Goal: Information Seeking & Learning: Check status

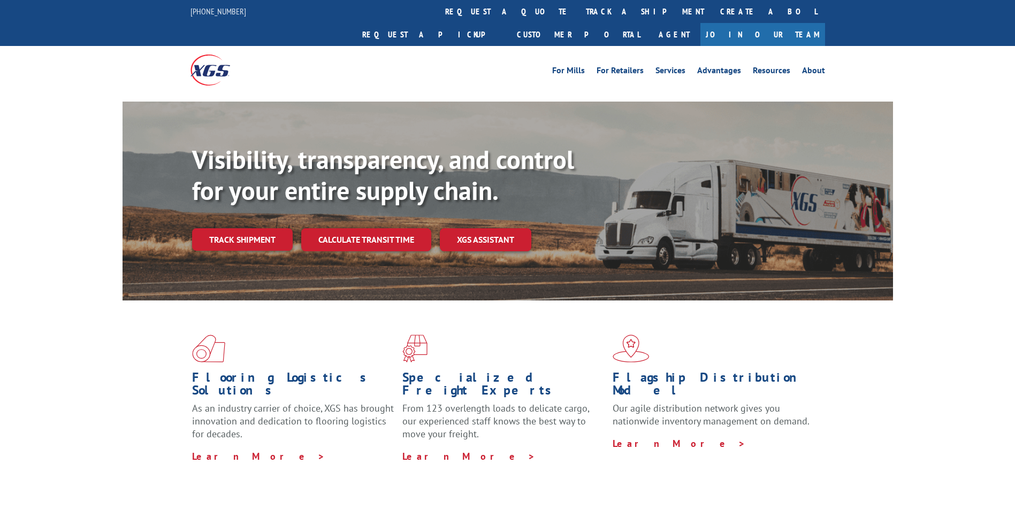
click at [263, 228] on link "Track shipment" at bounding box center [242, 239] width 101 height 22
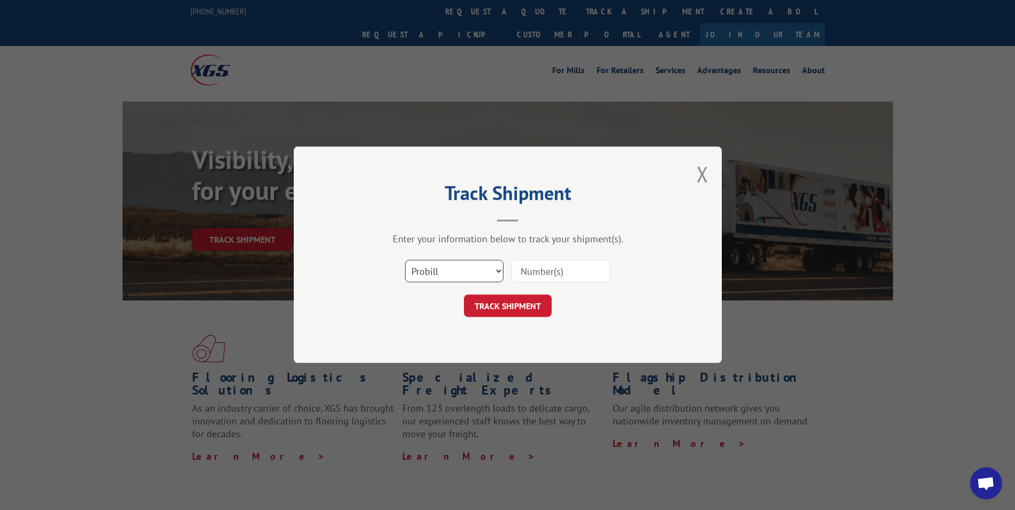
click at [462, 271] on select "Select category... Probill BOL PO" at bounding box center [454, 272] width 98 height 22
select select "bol"
click at [405, 261] on select "Select category... Probill BOL PO" at bounding box center [454, 272] width 98 height 22
click at [547, 272] on input at bounding box center [561, 272] width 98 height 22
paste input "3373498"
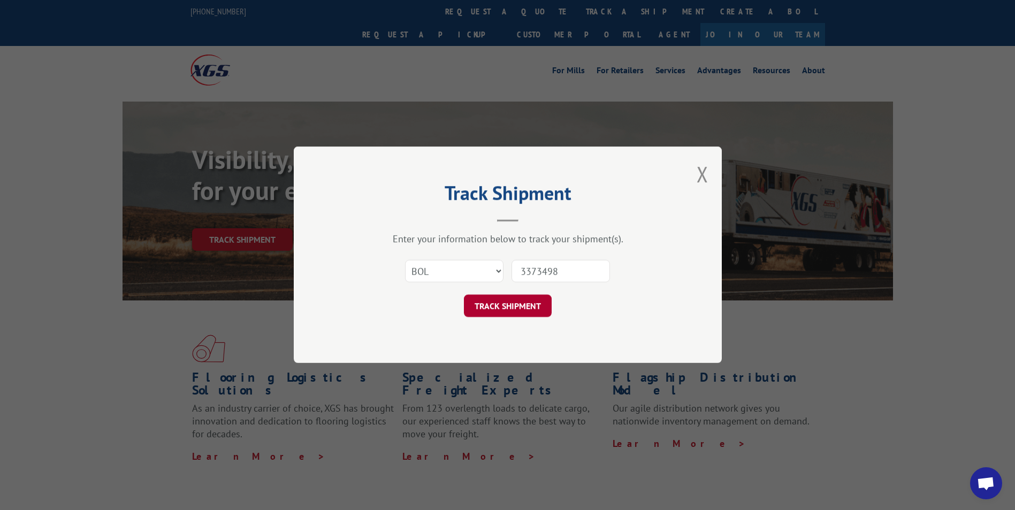
type input "3373498"
click at [532, 309] on button "TRACK SHIPMENT" at bounding box center [508, 306] width 88 height 22
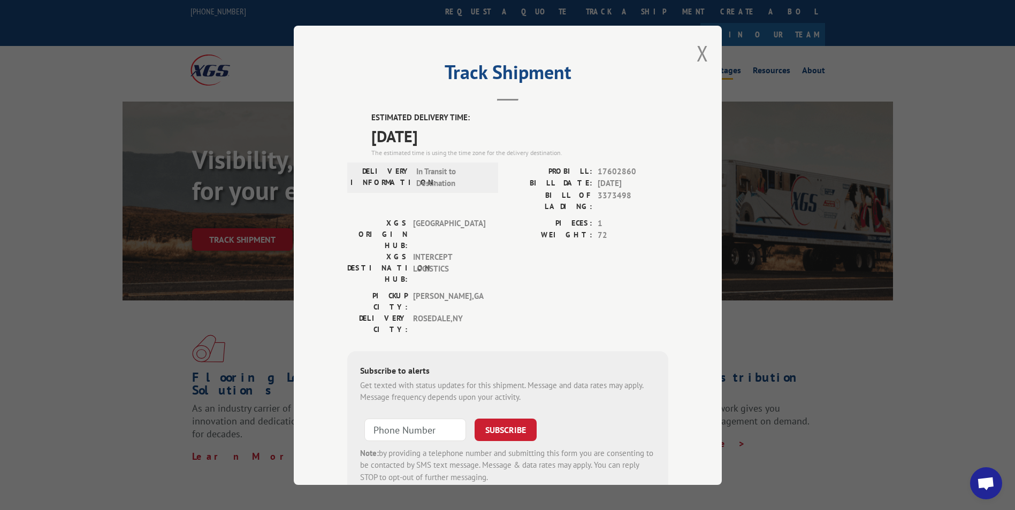
drag, startPoint x: 702, startPoint y: 57, endPoint x: 703, endPoint y: 51, distance: 6.4
click at [704, 56] on button "Close modal" at bounding box center [703, 53] width 12 height 28
